Goal: Use online tool/utility: Utilize a website feature to perform a specific function

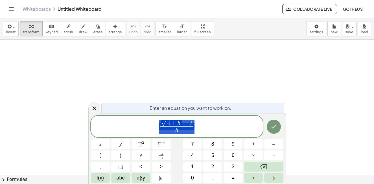
scroll to position [85, 0]
click at [168, 121] on span "4" at bounding box center [168, 123] width 3 height 6
click at [171, 123] on span "+" at bounding box center [173, 124] width 7 height 6
click at [196, 122] on span "√ 2 2 , 4 ​ h − 2 h ​" at bounding box center [177, 127] width 172 height 16
click at [193, 122] on span "√ 2 2 , 4 h − 2 ​" at bounding box center [176, 123] width 33 height 7
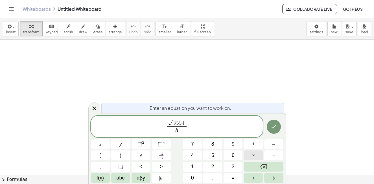
click at [258, 157] on button "×" at bounding box center [253, 155] width 19 height 10
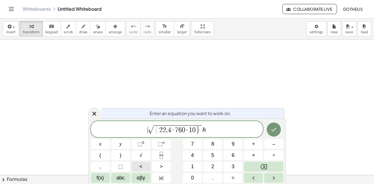
click at [138, 164] on button "<" at bounding box center [141, 167] width 19 height 10
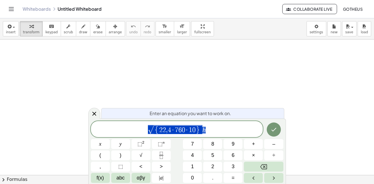
drag, startPoint x: 206, startPoint y: 130, endPoint x: 125, endPoint y: 131, distance: 80.5
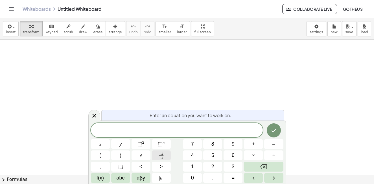
click at [167, 156] on button "Fraction" at bounding box center [161, 155] width 19 height 10
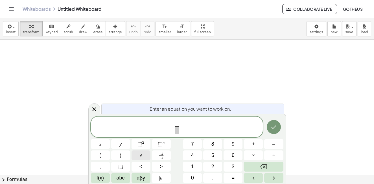
click at [145, 156] on button "√" at bounding box center [141, 155] width 19 height 10
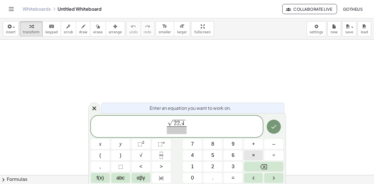
click at [249, 154] on button "×" at bounding box center [253, 155] width 19 height 10
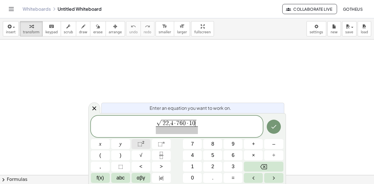
click at [148, 144] on button "⬚ 2" at bounding box center [141, 144] width 19 height 10
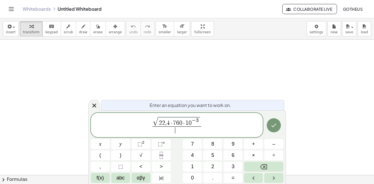
click at [169, 132] on span "​" at bounding box center [176, 130] width 49 height 8
click at [277, 128] on icon "Done" at bounding box center [273, 125] width 7 height 7
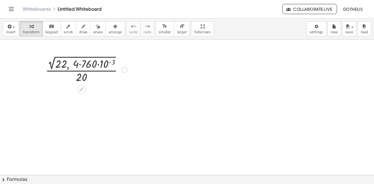
click at [80, 65] on div at bounding box center [87, 69] width 88 height 30
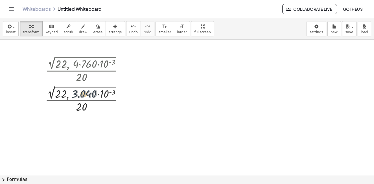
drag, startPoint x: 77, startPoint y: 94, endPoint x: 74, endPoint y: 94, distance: 3.1
click at [74, 94] on div at bounding box center [86, 99] width 88 height 30
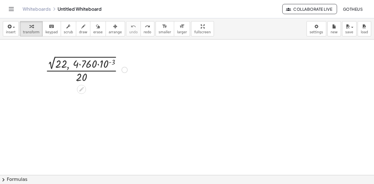
click at [123, 70] on div at bounding box center [124, 70] width 6 height 6
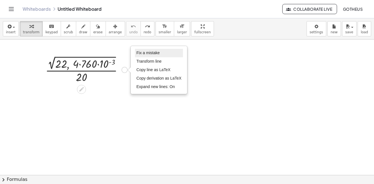
click at [146, 54] on span "Fix a mistake" at bounding box center [147, 53] width 23 height 5
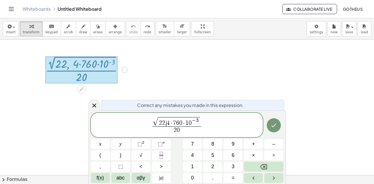
click at [166, 123] on span "2 2 , ​ 4 · 7 6 0 · 1 0 − 3" at bounding box center [179, 121] width 42 height 9
click at [216, 176] on button "." at bounding box center [212, 178] width 19 height 10
click at [278, 125] on button "Done" at bounding box center [274, 125] width 14 height 14
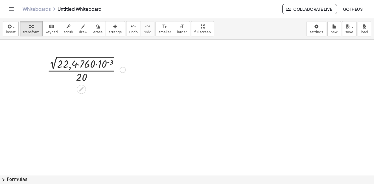
click at [79, 65] on div at bounding box center [86, 69] width 84 height 30
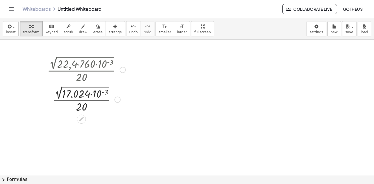
click at [92, 93] on div at bounding box center [86, 99] width 84 height 30
click at [92, 95] on div at bounding box center [86, 99] width 84 height 30
drag, startPoint x: 82, startPoint y: 108, endPoint x: 83, endPoint y: 96, distance: 11.9
click at [83, 96] on div at bounding box center [86, 99] width 84 height 30
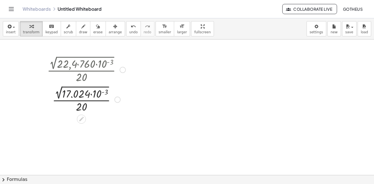
click at [60, 95] on div at bounding box center [86, 99] width 84 height 30
click at [59, 95] on div at bounding box center [86, 99] width 84 height 30
click at [58, 95] on div at bounding box center [86, 99] width 84 height 30
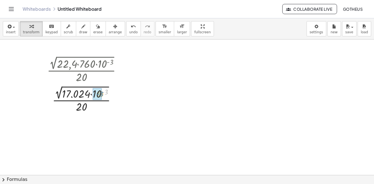
drag, startPoint x: 108, startPoint y: 91, endPoint x: 103, endPoint y: 93, distance: 5.3
click at [103, 93] on div at bounding box center [86, 99] width 84 height 30
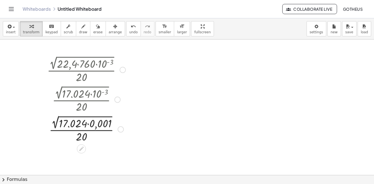
click at [88, 124] on div at bounding box center [86, 129] width 84 height 30
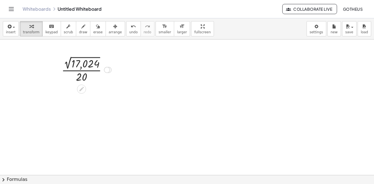
drag, startPoint x: 107, startPoint y: 160, endPoint x: 109, endPoint y: 56, distance: 104.2
click at [82, 70] on div "· 2 √ · 20 17,024 Fix a mistake Transform line Copy line as LaTeX Copy derivati…" at bounding box center [82, 70] width 0 height 0
click at [88, 64] on div at bounding box center [87, 69] width 56 height 29
click at [81, 70] on div at bounding box center [86, 69] width 47 height 28
drag, startPoint x: 106, startPoint y: 69, endPoint x: 112, endPoint y: 57, distance: 13.9
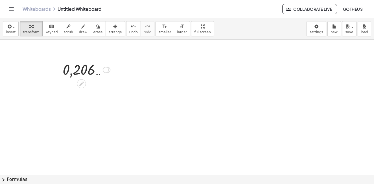
click at [112, 58] on div "· 2 √ ( · 22,4 · 760 · 10 ( - 3 ) ) · 20 · 2 √ ( · 17.024 · 10 ( - 3 ) ) · 20 ·…" at bounding box center [187, 90] width 374 height 271
click at [129, 32] on button "undo undo" at bounding box center [133, 28] width 15 height 15
drag, startPoint x: 84, startPoint y: 79, endPoint x: 82, endPoint y: 65, distance: 14.6
click at [82, 65] on div at bounding box center [87, 69] width 56 height 29
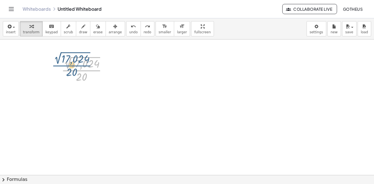
drag, startPoint x: 76, startPoint y: 73, endPoint x: 70, endPoint y: 66, distance: 8.4
click at [70, 66] on div at bounding box center [87, 69] width 56 height 29
click at [73, 66] on div at bounding box center [87, 69] width 56 height 29
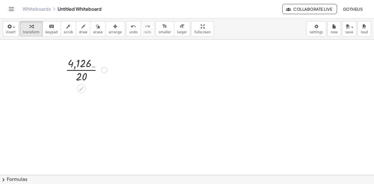
click at [86, 68] on div at bounding box center [86, 69] width 47 height 28
click at [93, 71] on div at bounding box center [86, 69] width 53 height 19
click at [107, 71] on div at bounding box center [106, 70] width 6 height 6
click at [82, 85] on icon at bounding box center [81, 84] width 6 height 6
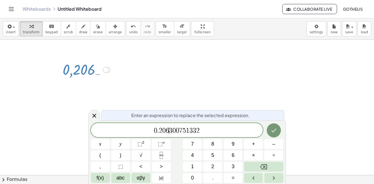
click at [169, 131] on span "0 . 2 0 6 ​ 3 0 0 7 5 1 3 3 2" at bounding box center [177, 131] width 172 height 8
click at [168, 131] on span "6" at bounding box center [167, 130] width 3 height 7
drag, startPoint x: 159, startPoint y: 131, endPoint x: 165, endPoint y: 129, distance: 6.2
drag, startPoint x: 166, startPoint y: 129, endPoint x: 172, endPoint y: 129, distance: 5.6
drag, startPoint x: 164, startPoint y: 130, endPoint x: 167, endPoint y: 129, distance: 3.3
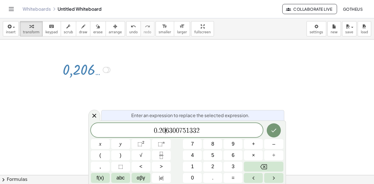
click at [167, 129] on span "6" at bounding box center [167, 130] width 3 height 7
click at [96, 115] on icon at bounding box center [94, 115] width 7 height 7
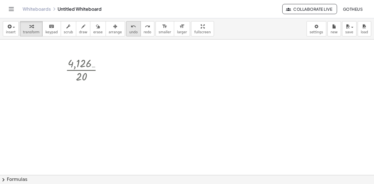
click at [128, 30] on button "undo undo" at bounding box center [133, 28] width 15 height 15
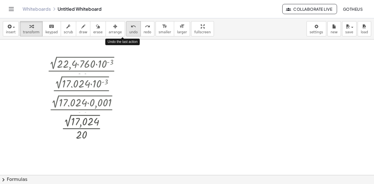
click at [128, 30] on button "undo undo" at bounding box center [133, 28] width 15 height 15
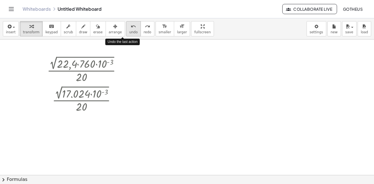
click at [128, 30] on button "undo undo" at bounding box center [133, 28] width 15 height 15
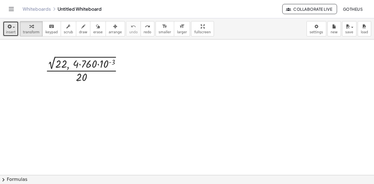
click at [6, 32] on span "insert" at bounding box center [11, 32] width 10 height 4
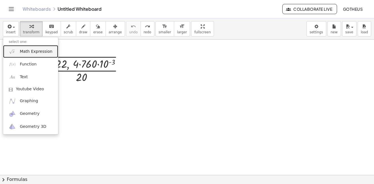
click at [33, 54] on span "Math Expression" at bounding box center [36, 52] width 32 height 6
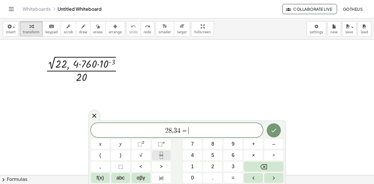
click at [161, 155] on icon "Fraction" at bounding box center [161, 153] width 3 height 3
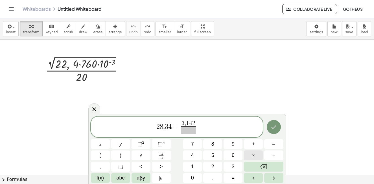
click at [253, 157] on span "×" at bounding box center [253, 156] width 3 height 8
click at [146, 143] on button "⬚ 2" at bounding box center [141, 144] width 19 height 10
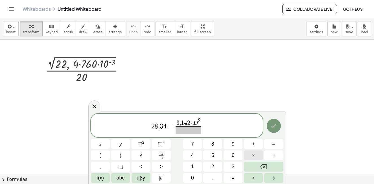
click at [260, 154] on button "×" at bounding box center [253, 155] width 19 height 10
click at [173, 123] on span "1" at bounding box center [173, 123] width 3 height 6
click at [149, 126] on span "," at bounding box center [150, 126] width 2 height 7
click at [189, 132] on span "​" at bounding box center [188, 130] width 43 height 8
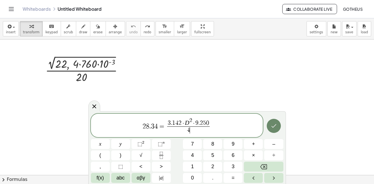
click at [276, 126] on icon "Done" at bounding box center [273, 126] width 7 height 7
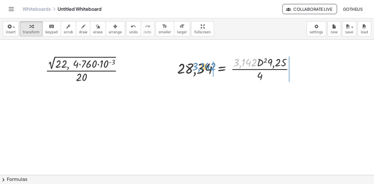
drag, startPoint x: 246, startPoint y: 64, endPoint x: 206, endPoint y: 67, distance: 40.3
click at [206, 67] on div at bounding box center [237, 68] width 127 height 28
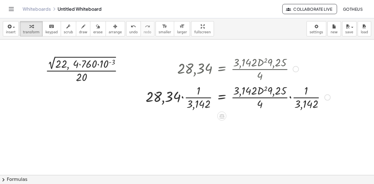
click at [183, 97] on div at bounding box center [238, 97] width 190 height 28
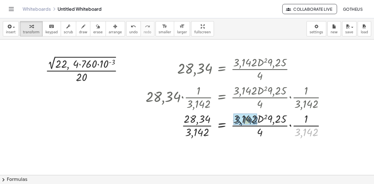
drag, startPoint x: 303, startPoint y: 131, endPoint x: 250, endPoint y: 124, distance: 53.2
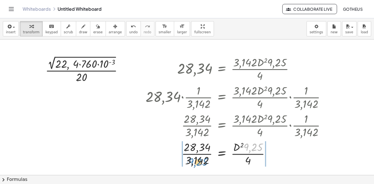
drag, startPoint x: 256, startPoint y: 120, endPoint x: 198, endPoint y: 134, distance: 59.2
click at [222, 69] on div "28,34 = · 3,142 · D 2 · 9,[DATE],34 · · 1 · 3,142 = · · 3,142 · D 2 · 9,25 · 4 …" at bounding box center [222, 69] width 0 height 0
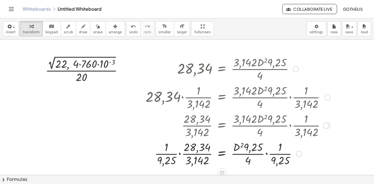
click at [180, 154] on div at bounding box center [238, 153] width 190 height 28
click at [187, 160] on div at bounding box center [238, 153] width 190 height 28
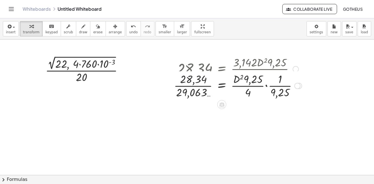
drag, startPoint x: 299, startPoint y: 155, endPoint x: 298, endPoint y: 67, distance: 88.1
click at [298, 83] on div at bounding box center [297, 86] width 6 height 6
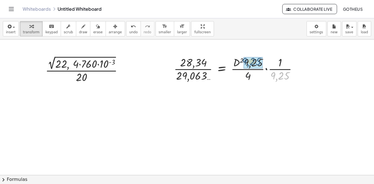
drag, startPoint x: 279, startPoint y: 76, endPoint x: 251, endPoint y: 61, distance: 31.3
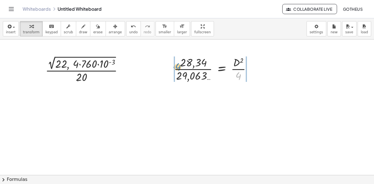
drag, startPoint x: 239, startPoint y: 77, endPoint x: 177, endPoint y: 66, distance: 62.4
click at [177, 67] on div at bounding box center [215, 68] width 88 height 28
drag, startPoint x: 167, startPoint y: 69, endPoint x: 188, endPoint y: 64, distance: 21.3
click at [188, 64] on div at bounding box center [215, 68] width 110 height 28
click at [184, 64] on div at bounding box center [220, 68] width 99 height 28
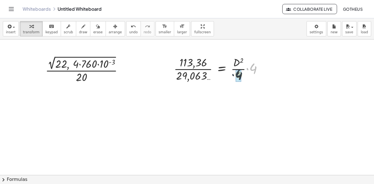
drag, startPoint x: 253, startPoint y: 69, endPoint x: 238, endPoint y: 75, distance: 15.8
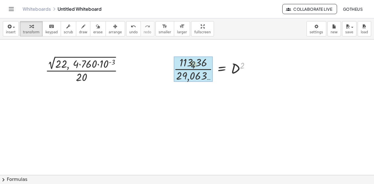
drag, startPoint x: 244, startPoint y: 67, endPoint x: 188, endPoint y: 65, distance: 56.2
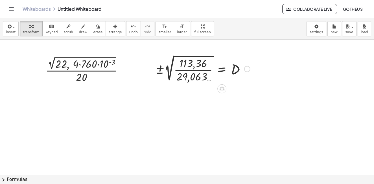
click at [170, 70] on div at bounding box center [203, 68] width 100 height 30
click at [185, 73] on div at bounding box center [203, 68] width 100 height 30
click at [185, 73] on div at bounding box center [203, 68] width 99 height 21
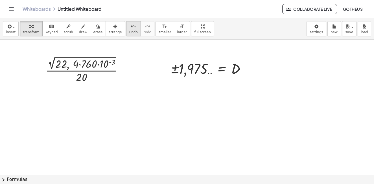
click at [129, 32] on span "undo" at bounding box center [133, 32] width 8 height 4
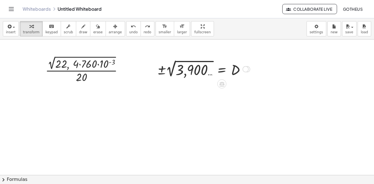
click at [179, 69] on div at bounding box center [203, 68] width 99 height 21
click at [177, 69] on div at bounding box center [210, 68] width 85 height 19
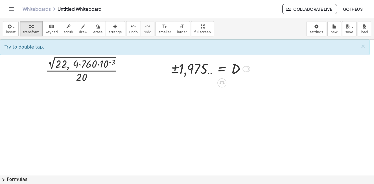
click at [177, 69] on div at bounding box center [210, 68] width 85 height 19
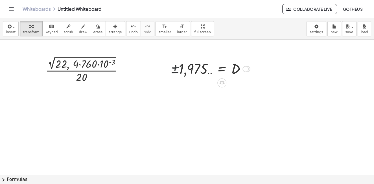
click at [177, 69] on div at bounding box center [210, 68] width 85 height 19
click at [129, 30] on span "undo" at bounding box center [133, 32] width 8 height 4
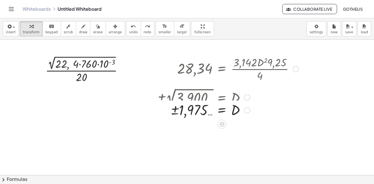
drag, startPoint x: 246, startPoint y: 70, endPoint x: 244, endPoint y: 116, distance: 46.4
click at [222, 110] on div "± = D 1,975 …" at bounding box center [222, 110] width 0 height 0
